Goal: Navigation & Orientation: Find specific page/section

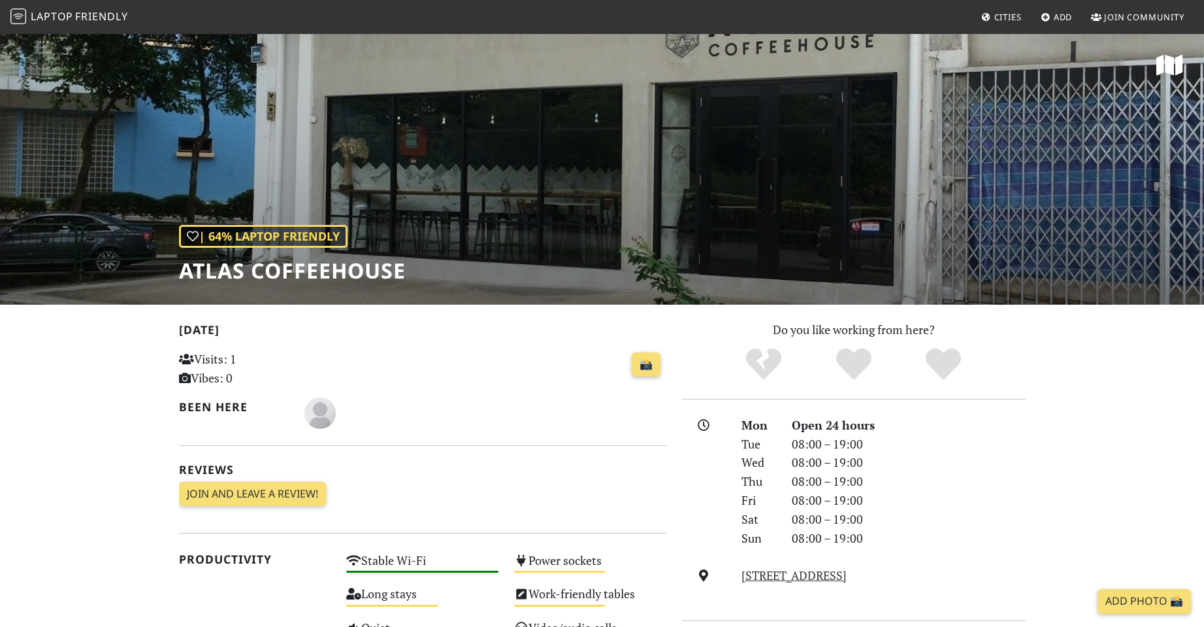
click at [73, 9] on span "Laptop" at bounding box center [52, 16] width 42 height 14
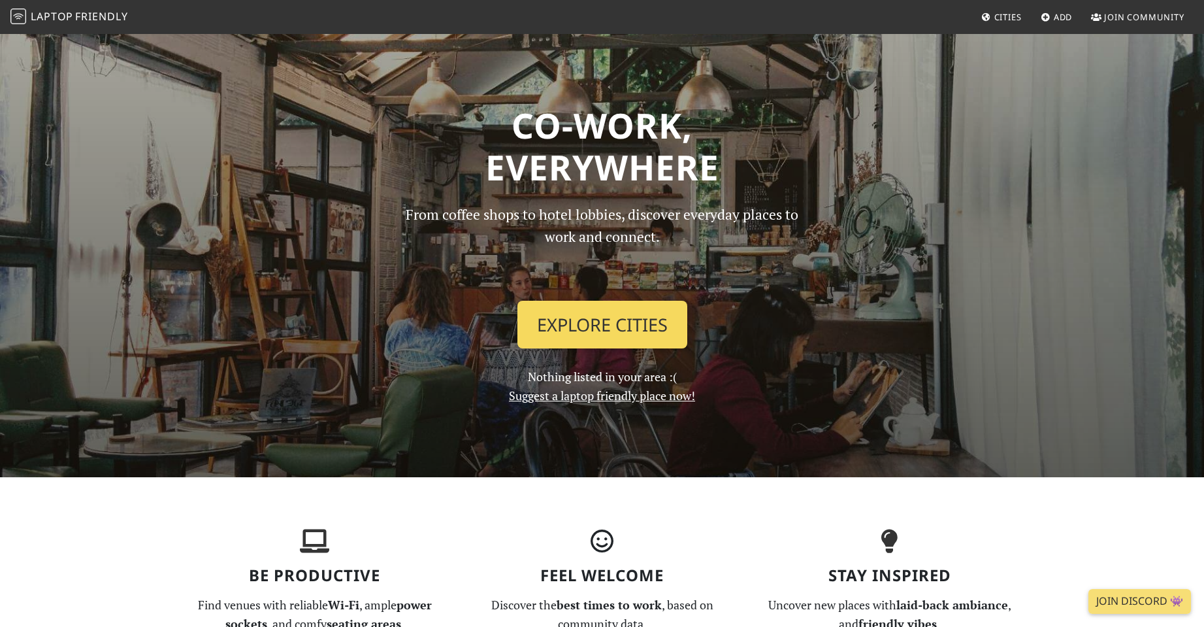
click at [611, 335] on link "Explore Cities" at bounding box center [602, 325] width 170 height 48
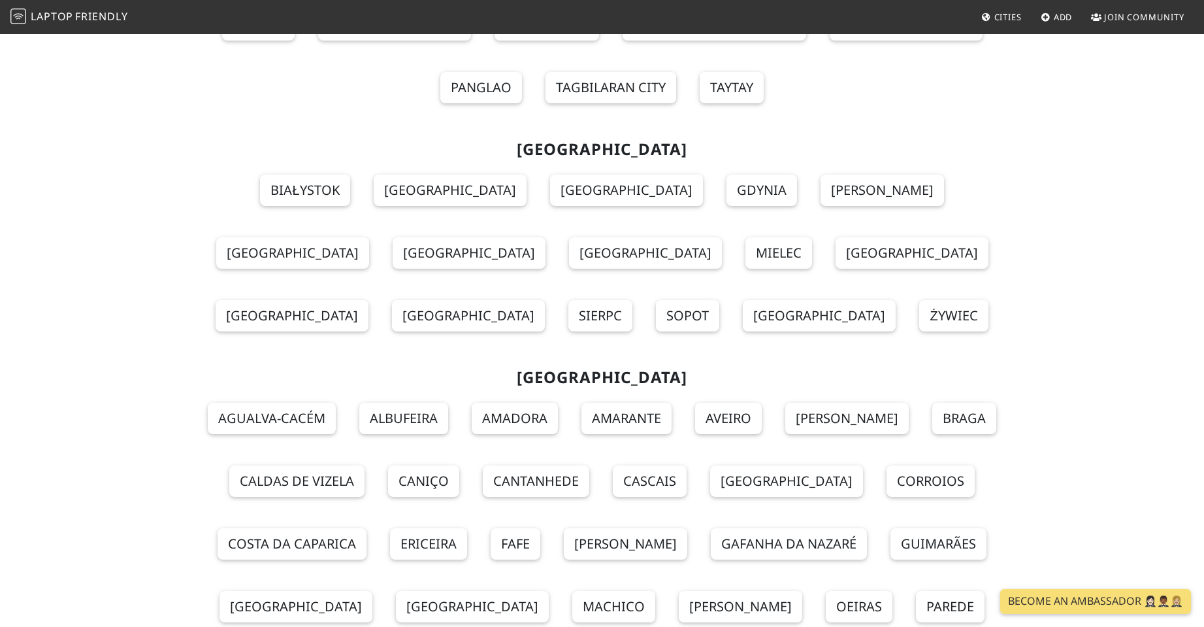
scroll to position [11373, 0]
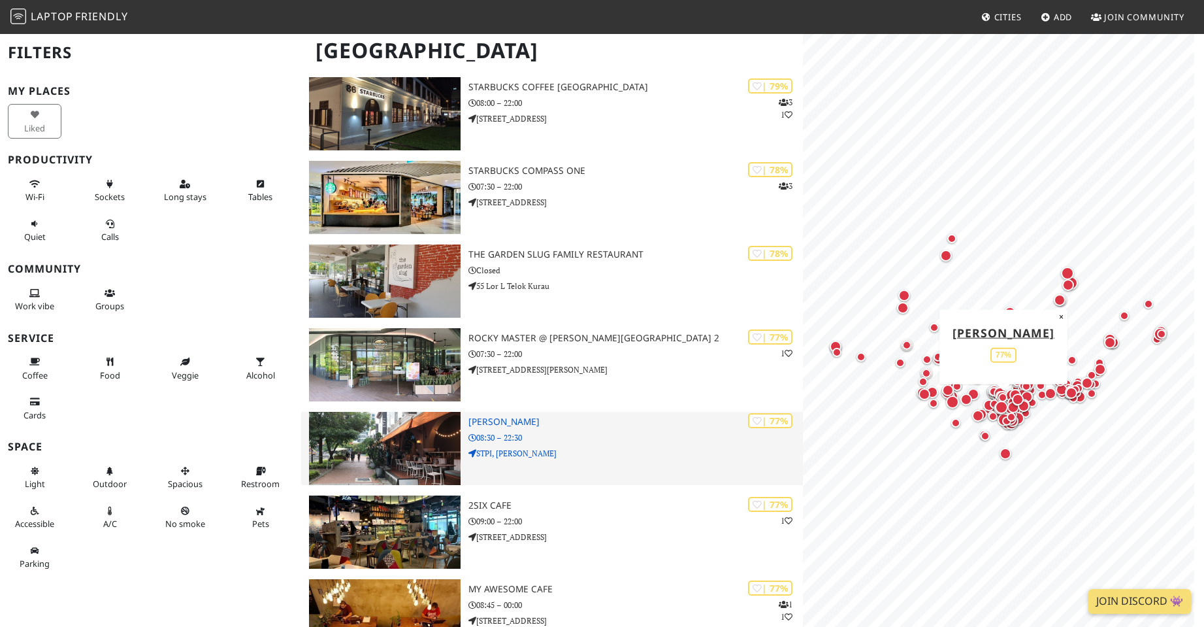
scroll to position [2548, 0]
